Goal: Task Accomplishment & Management: Manage account settings

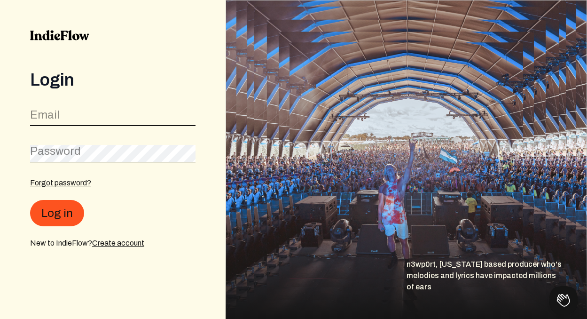
type input "[EMAIL_ADDRESS][DOMAIN_NAME]"
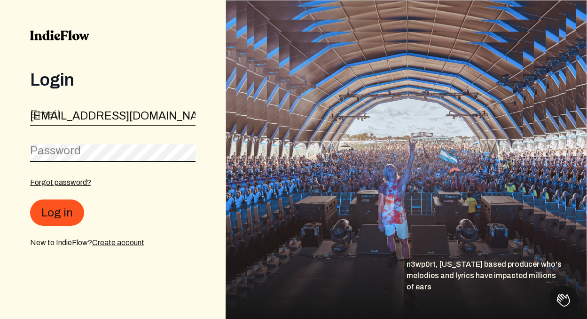
click at [56, 213] on button "Log in" at bounding box center [57, 212] width 54 height 26
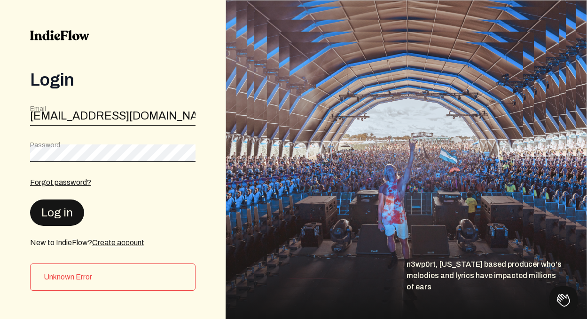
click at [55, 215] on button "Log in" at bounding box center [57, 212] width 54 height 26
click at [119, 187] on div "Forgot password?" at bounding box center [113, 182] width 166 height 11
click at [73, 185] on link "Forgot password?" at bounding box center [60, 182] width 61 height 8
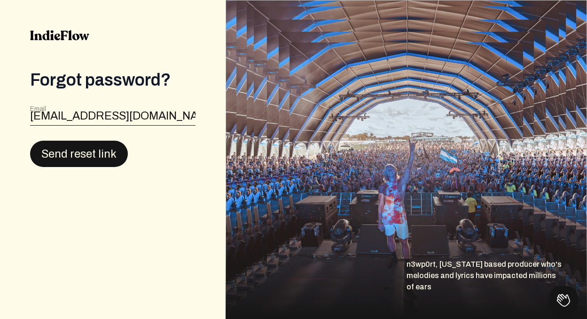
click at [99, 153] on button "Send reset link" at bounding box center [79, 154] width 98 height 26
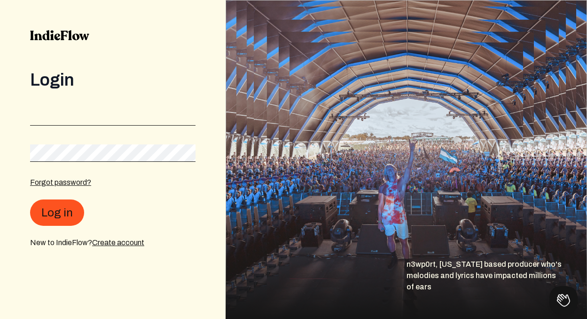
click at [114, 194] on div "Forgot password? Log in New to IndieFlow? Create account" at bounding box center [113, 212] width 166 height 71
click at [112, 243] on link "Create account" at bounding box center [118, 242] width 52 height 8
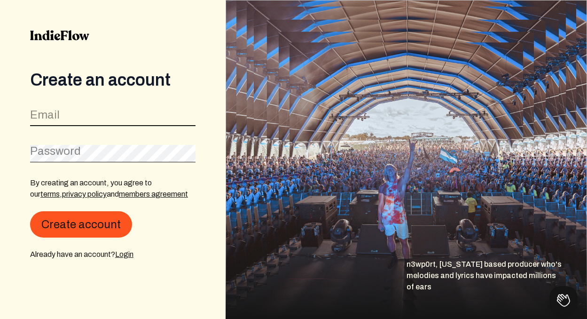
click at [84, 121] on input "email" at bounding box center [113, 117] width 166 height 18
type input "[EMAIL_ADDRESS][DOMAIN_NAME]"
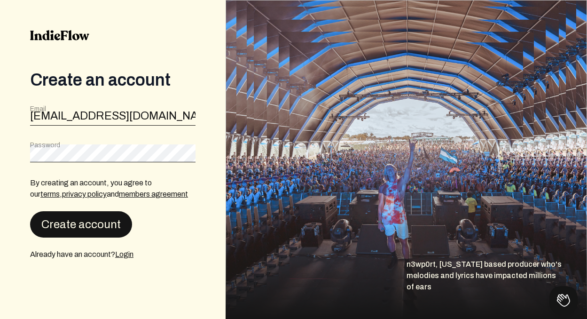
click at [82, 229] on button "Create account" at bounding box center [81, 224] width 102 height 26
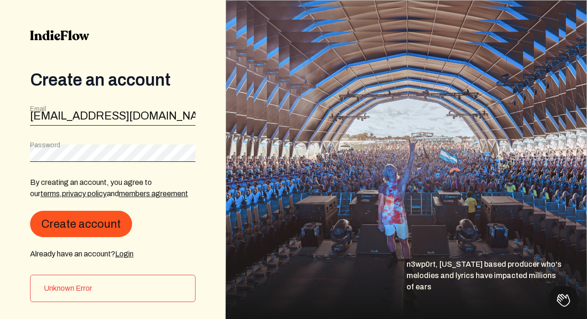
click at [128, 249] on div "Already have an account? Login" at bounding box center [113, 253] width 166 height 11
click at [130, 257] on link "Login" at bounding box center [124, 254] width 18 height 8
